Goal: Information Seeking & Learning: Learn about a topic

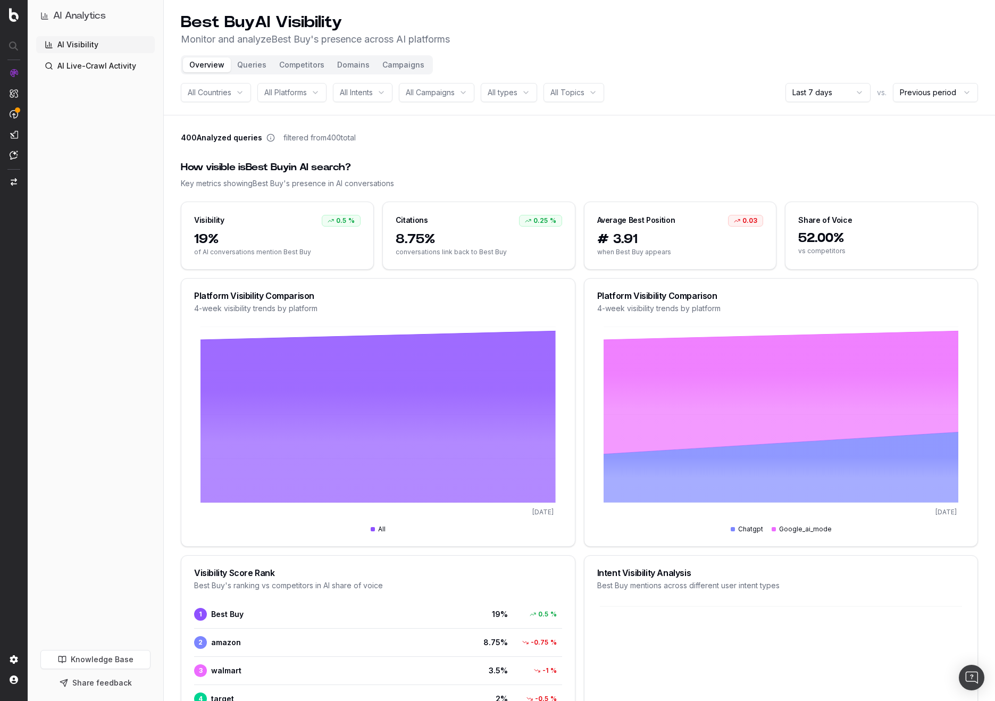
click at [254, 71] on button "Queries" at bounding box center [252, 64] width 42 height 15
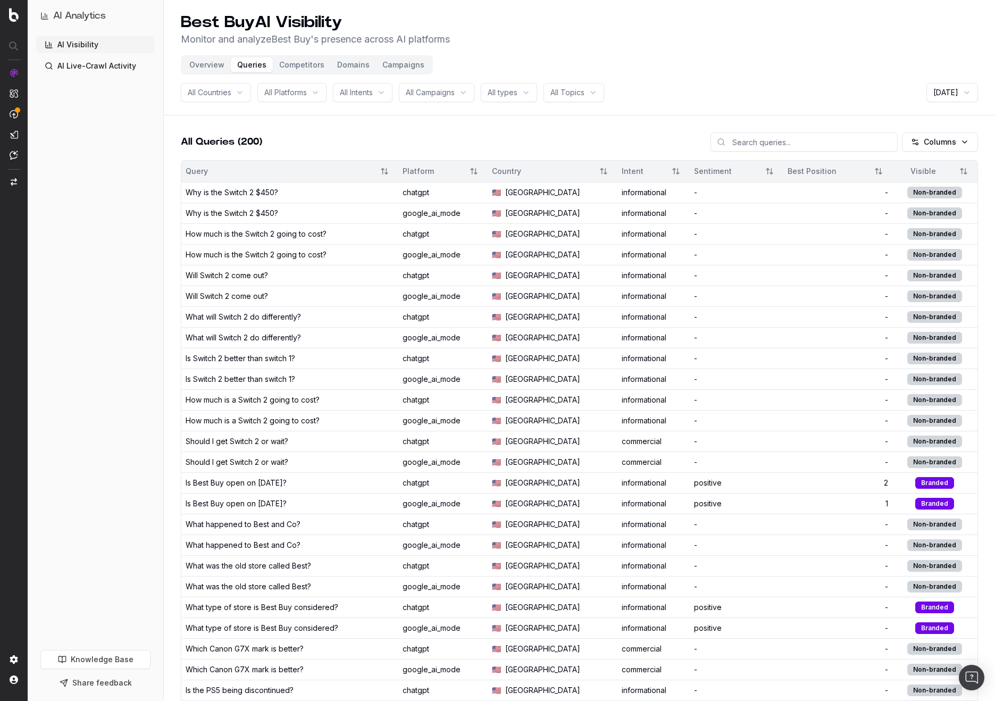
click at [686, 195] on div "informational" at bounding box center [654, 192] width 64 height 11
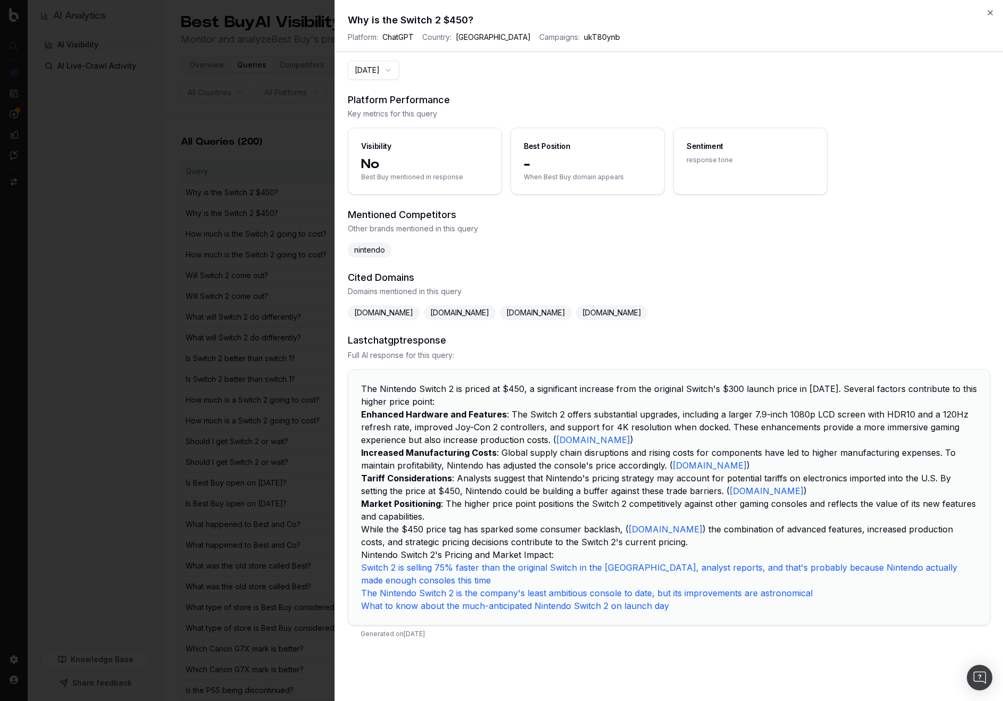
click at [988, 13] on icon "button" at bounding box center [990, 13] width 9 height 9
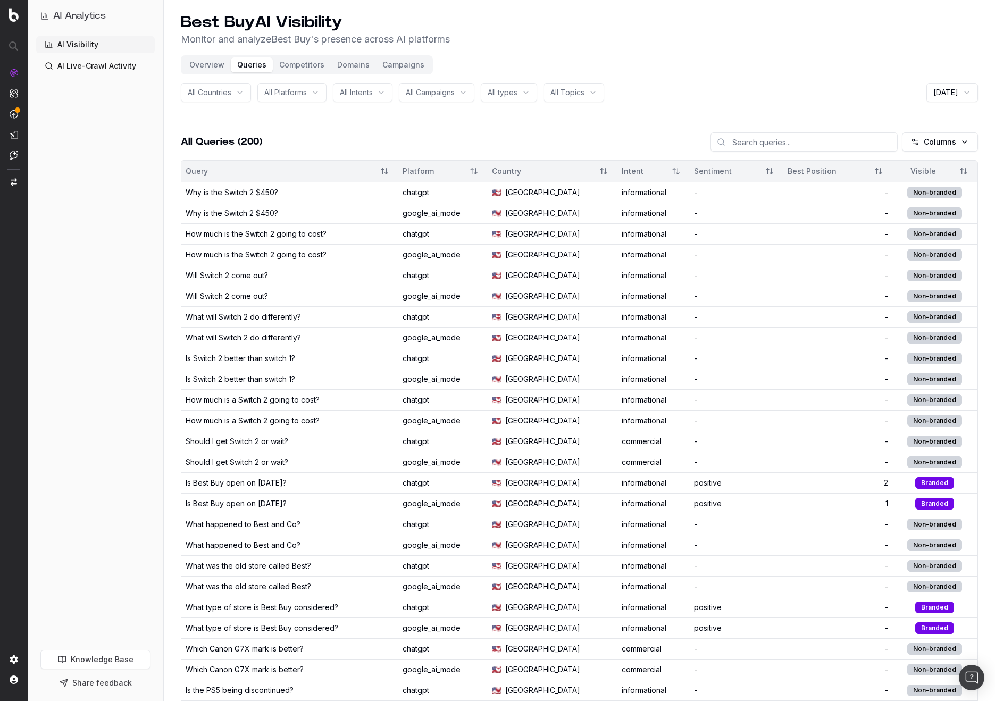
click at [283, 141] on div "All Queries (200) Columns" at bounding box center [579, 146] width 797 height 28
